Goal: Transaction & Acquisition: Purchase product/service

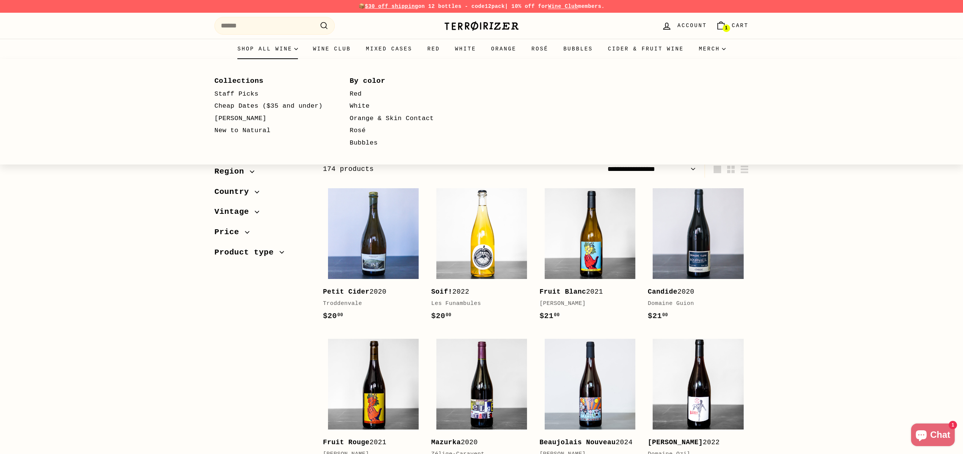
click at [249, 44] on summary "Shop all wine" at bounding box center [268, 49] width 76 height 20
click at [257, 48] on summary "Shop all wine" at bounding box center [268, 49] width 76 height 20
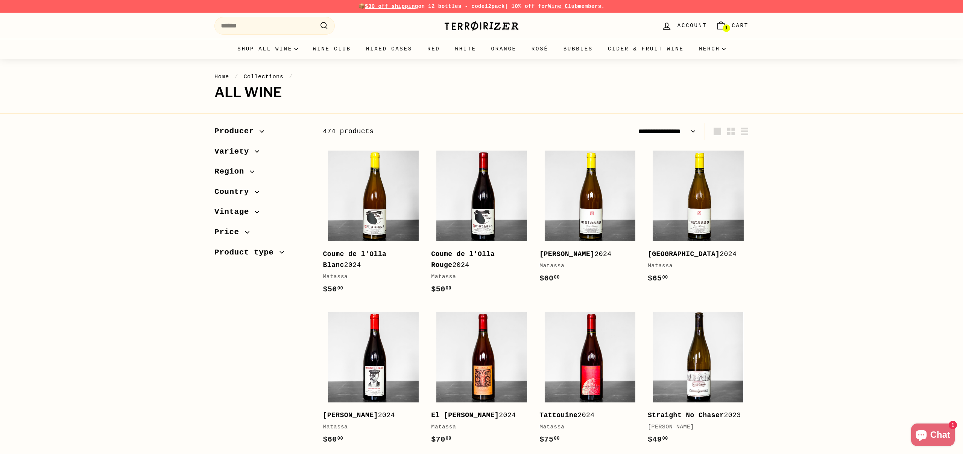
select select "**********"
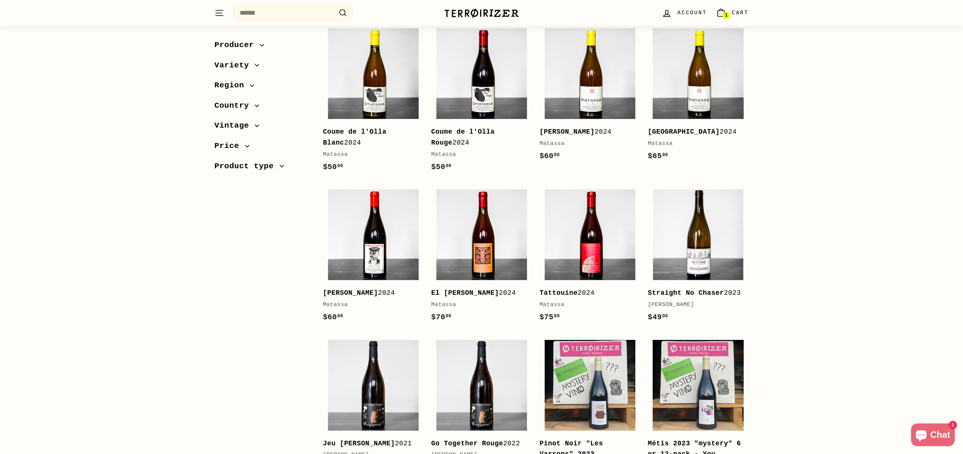
scroll to position [117, 0]
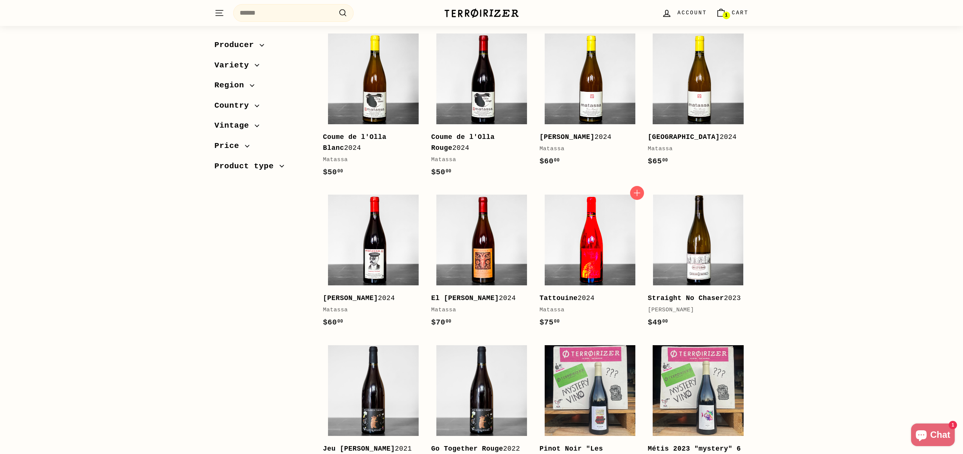
click at [573, 265] on img at bounding box center [590, 239] width 91 height 91
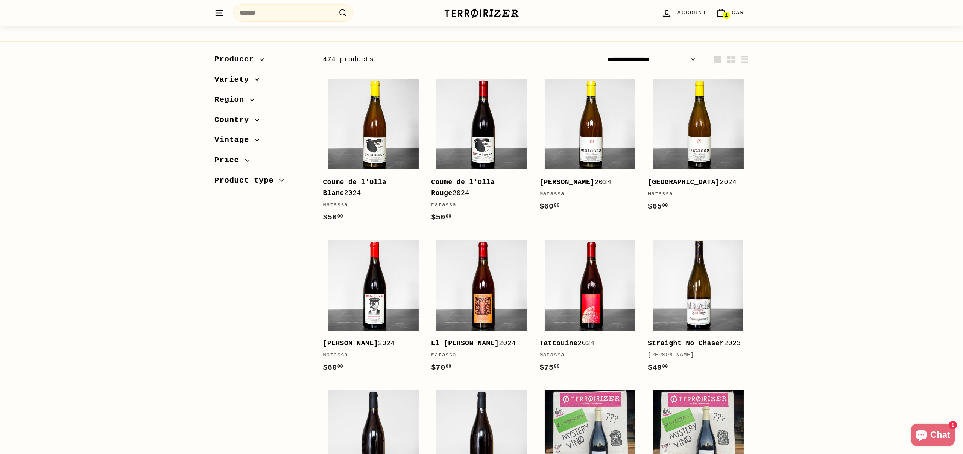
scroll to position [74, 0]
